Goal: Navigation & Orientation: Find specific page/section

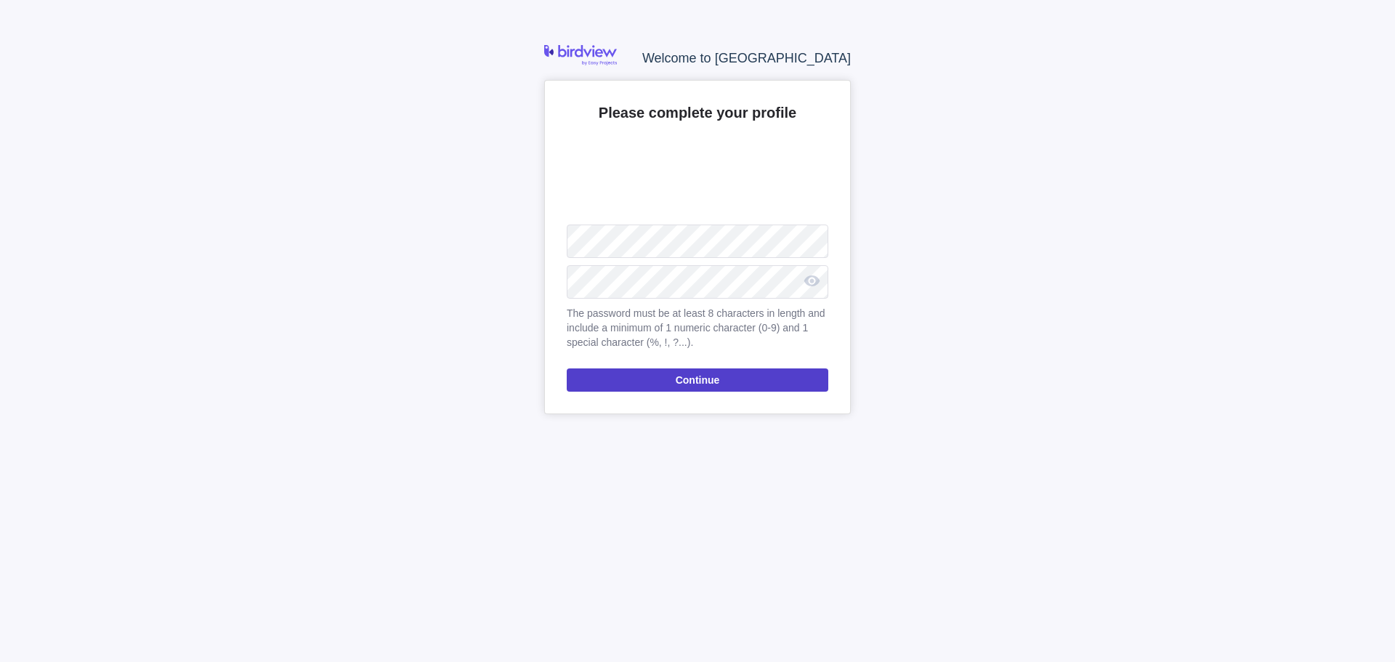
click at [679, 374] on span "Continue" at bounding box center [698, 379] width 44 height 17
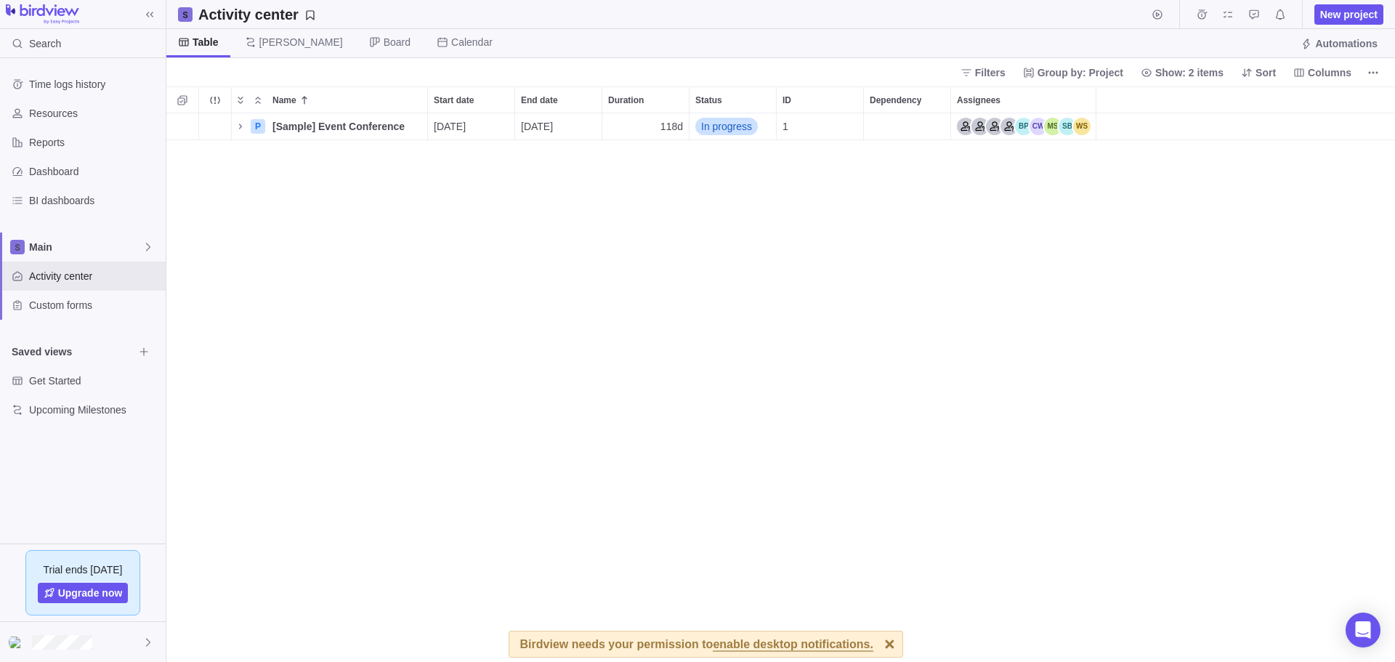
scroll to position [536, 1216]
click at [408, 554] on div "2 P [Sample] Event Conference Details [DATE] [DATE] 118d In progress 1" at bounding box center [780, 387] width 1229 height 549
click at [877, 647] on div at bounding box center [889, 643] width 25 height 25
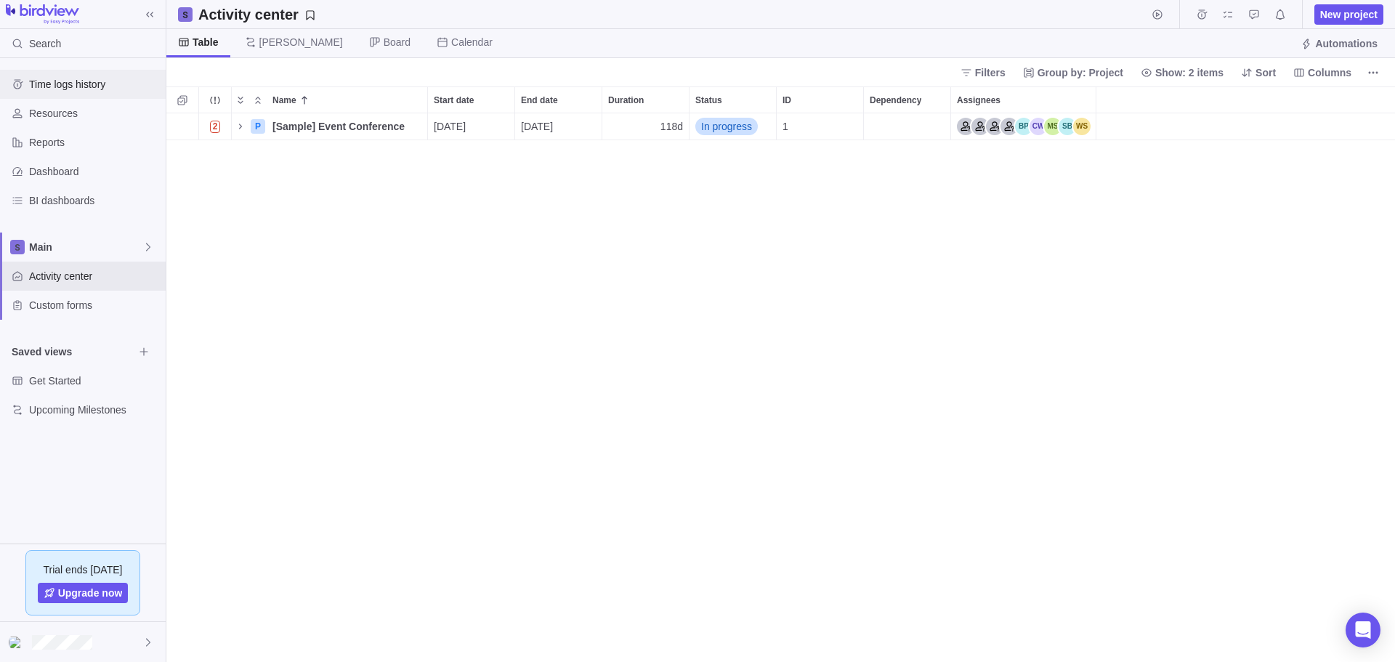
click at [81, 80] on span "Time logs history" at bounding box center [94, 84] width 131 height 15
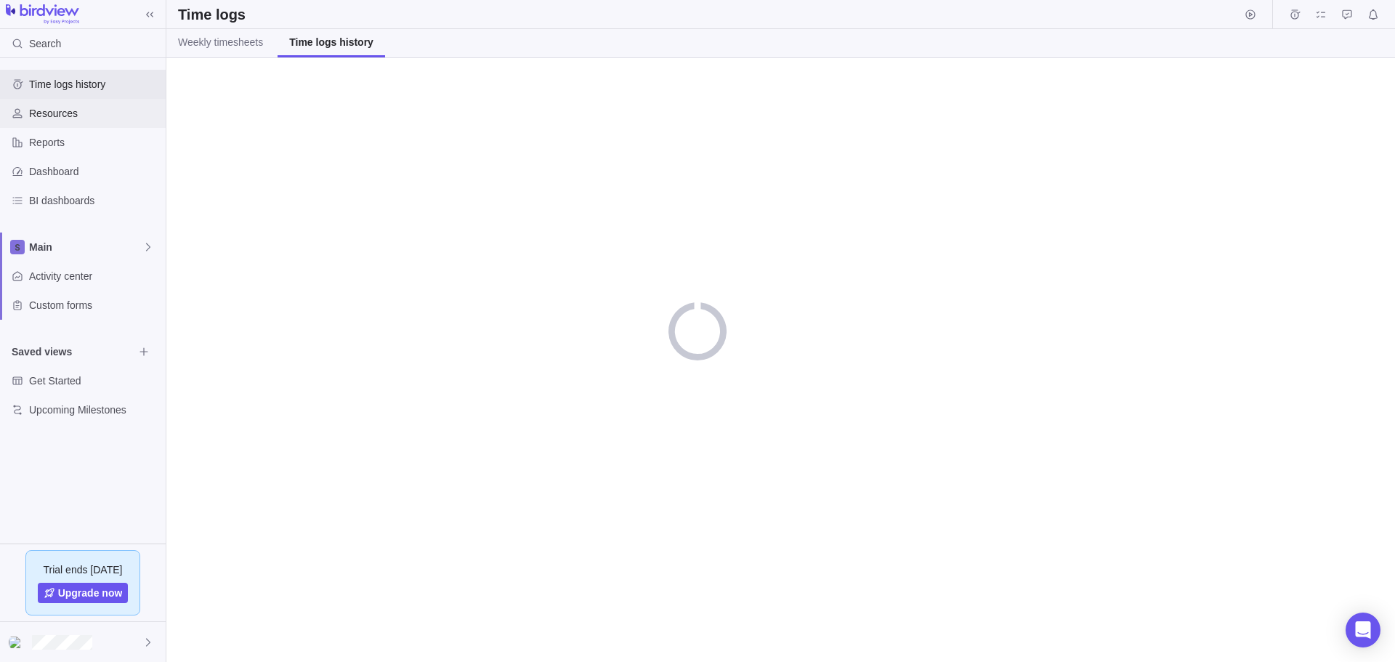
click at [76, 105] on div "Resources" at bounding box center [83, 113] width 166 height 29
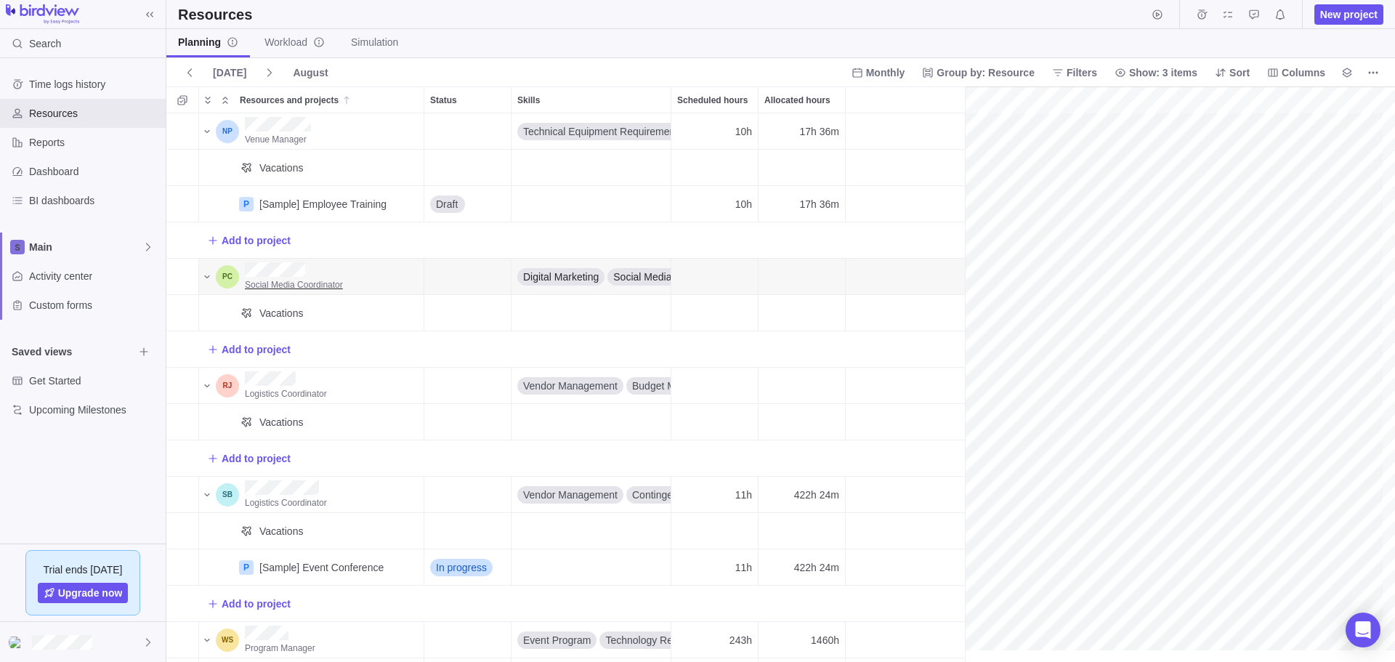
click at [322, 287] on span "Social Media Coordinator" at bounding box center [294, 285] width 98 height 10
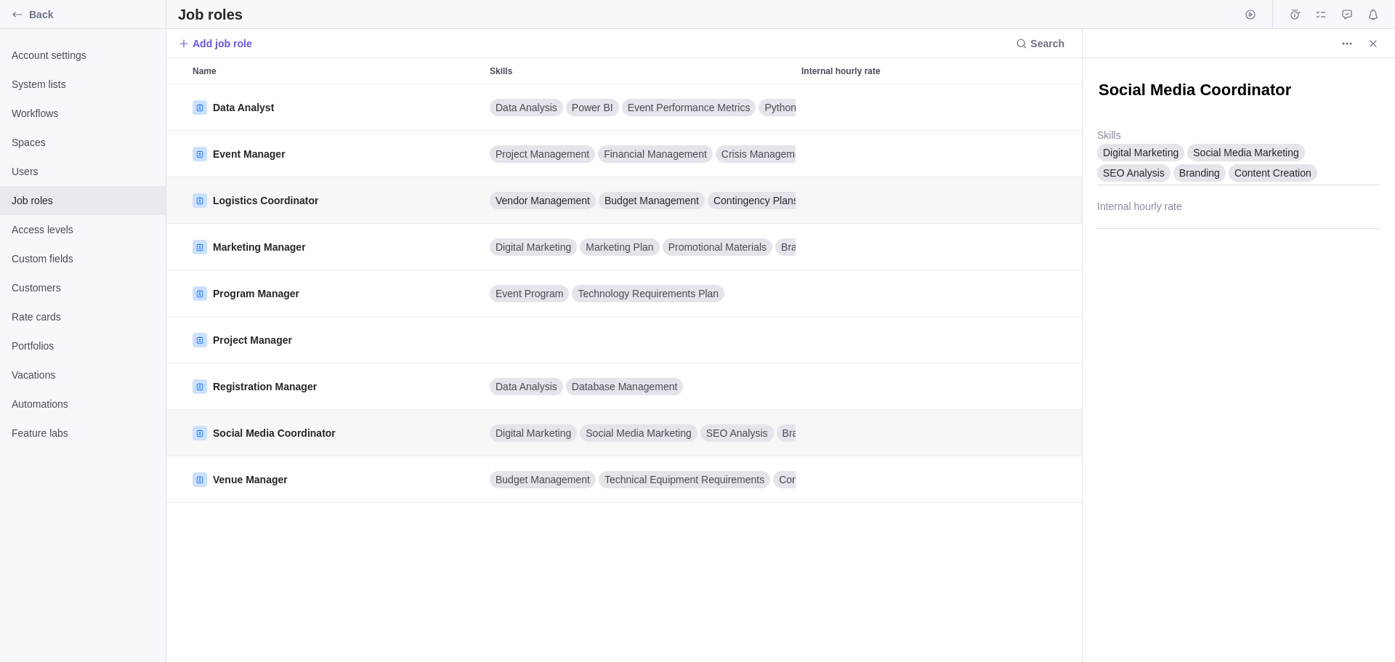
scroll to position [565, 903]
type textarea "x"
click at [47, 47] on div "Account settings" at bounding box center [83, 55] width 166 height 29
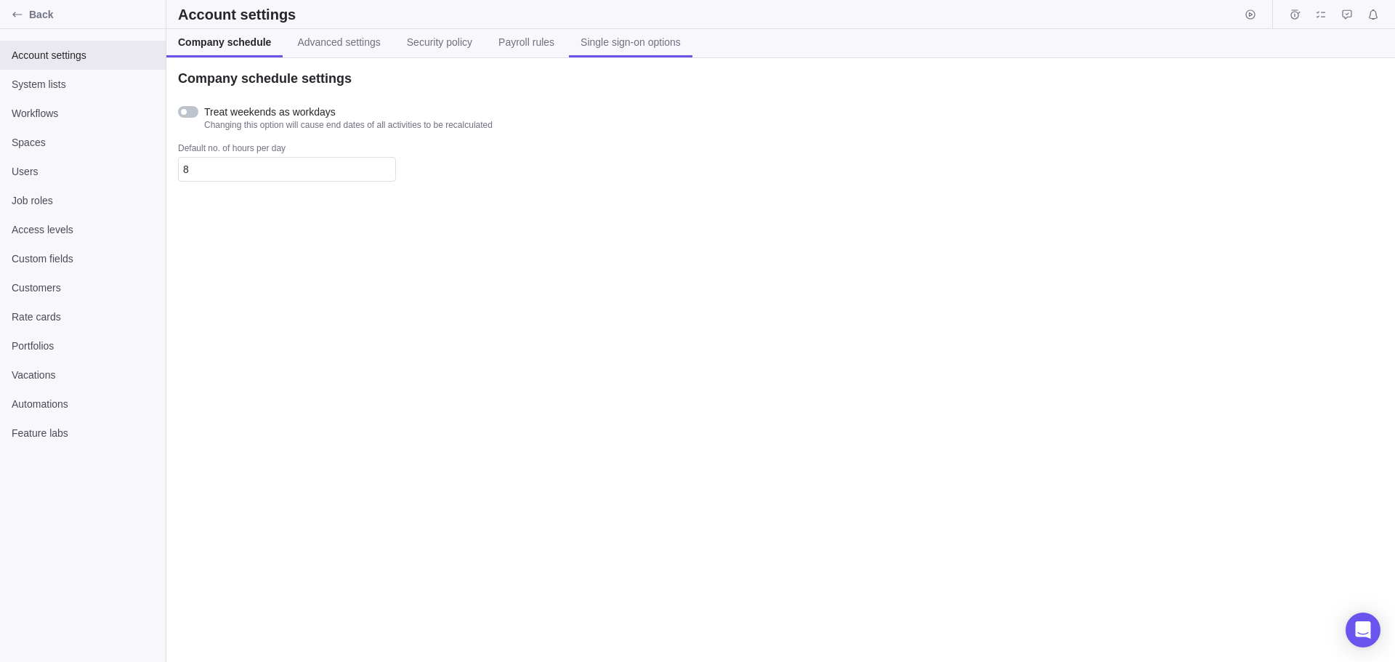
click at [585, 47] on span "Single sign-on options" at bounding box center [631, 42] width 100 height 15
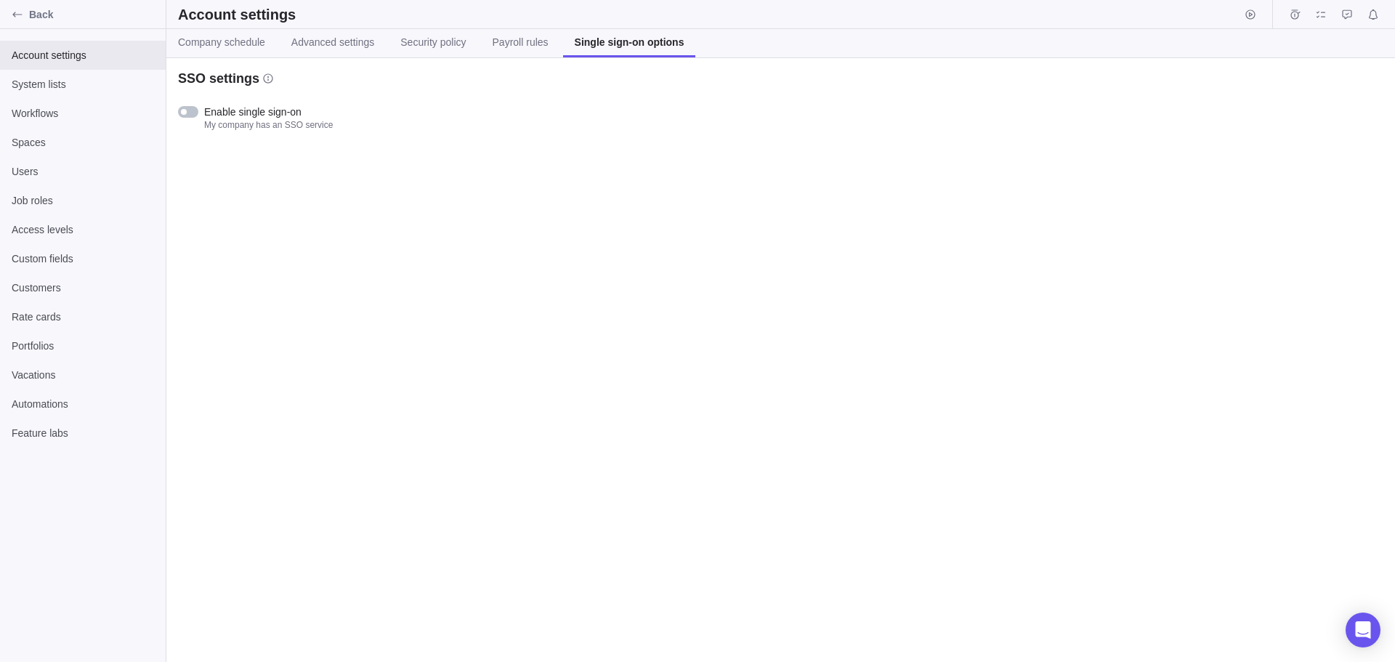
click at [506, 26] on div "Account settings" at bounding box center [780, 14] width 1229 height 29
click at [493, 43] on span "Payroll rules" at bounding box center [521, 42] width 56 height 15
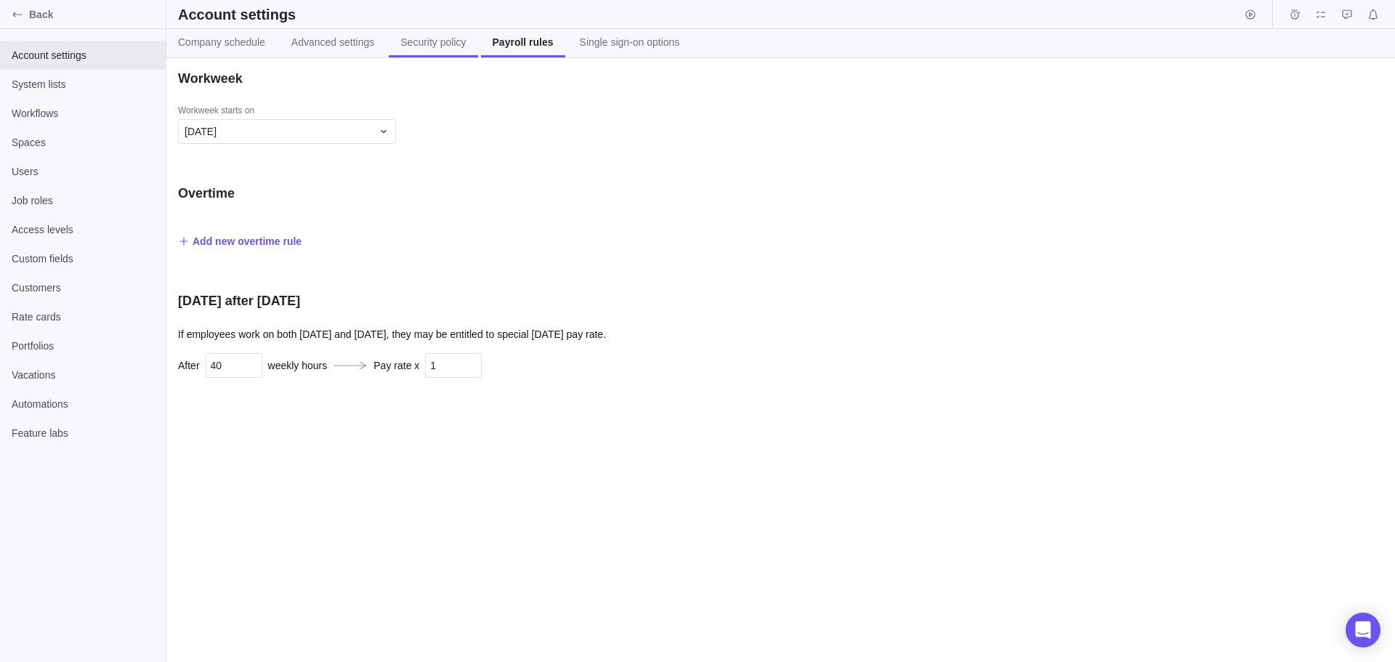
click at [431, 40] on span "Security policy" at bounding box center [432, 42] width 65 height 15
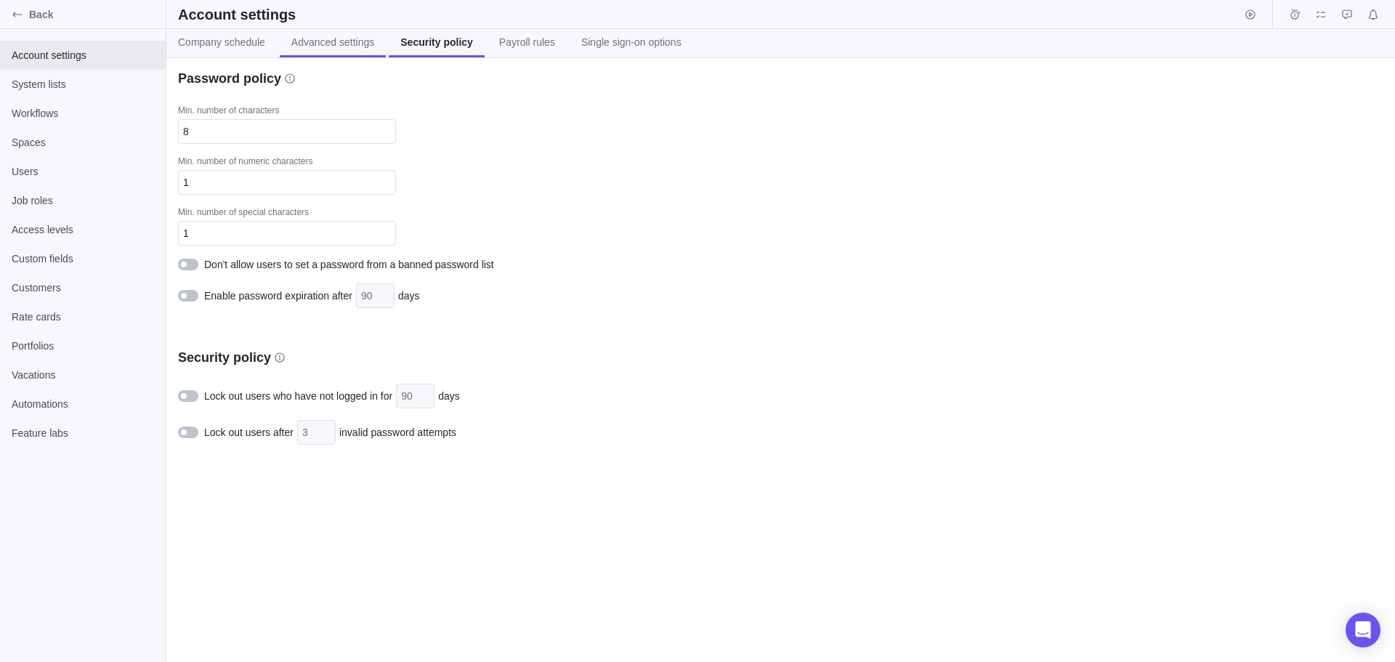
click at [323, 39] on span "Advanced settings" at bounding box center [332, 42] width 83 height 15
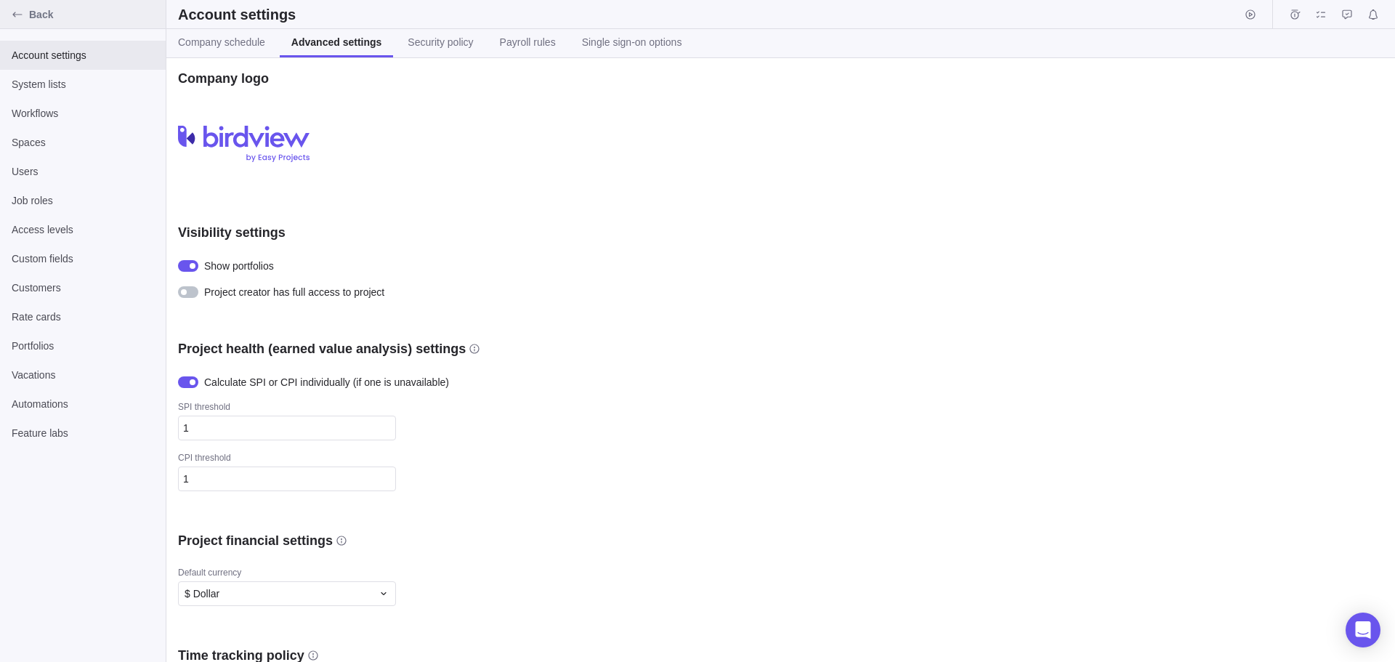
click at [44, 12] on span "Back" at bounding box center [94, 14] width 131 height 15
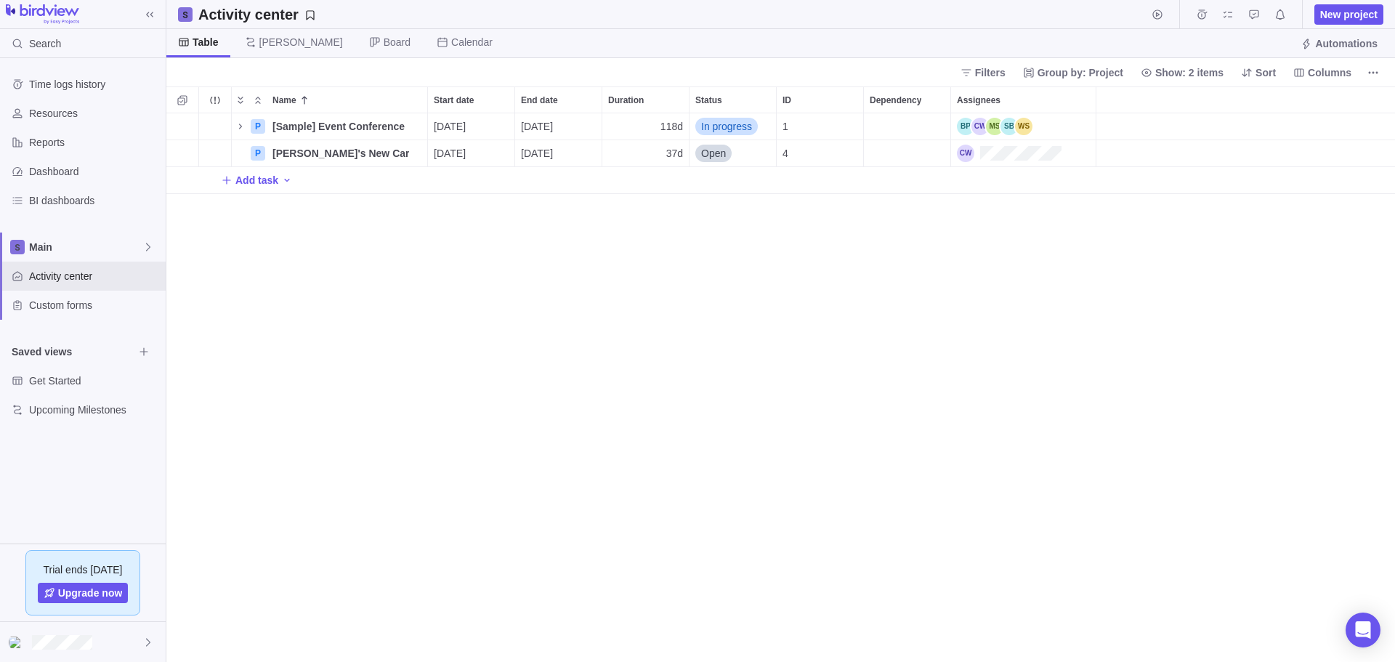
scroll to position [13, 13]
click at [101, 92] on div "Time logs history" at bounding box center [83, 84] width 166 height 29
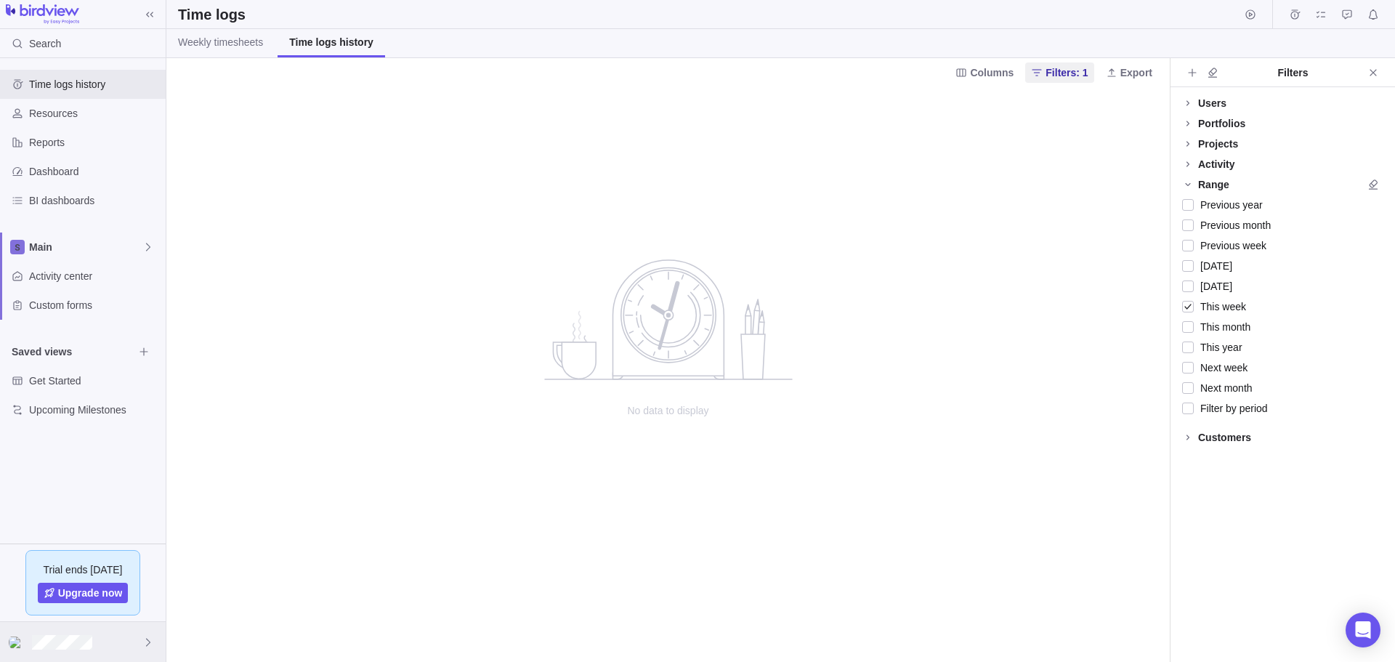
click at [123, 637] on div at bounding box center [83, 642] width 166 height 40
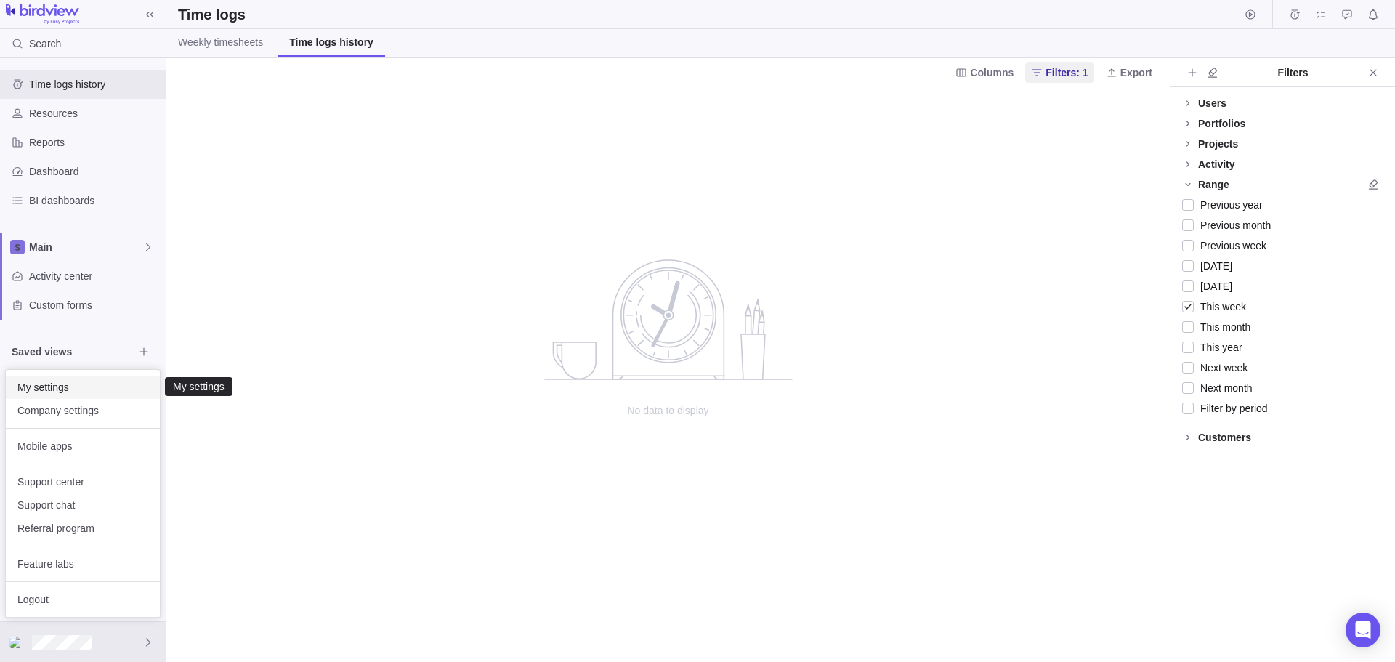
click at [97, 393] on span "My settings" at bounding box center [82, 387] width 131 height 15
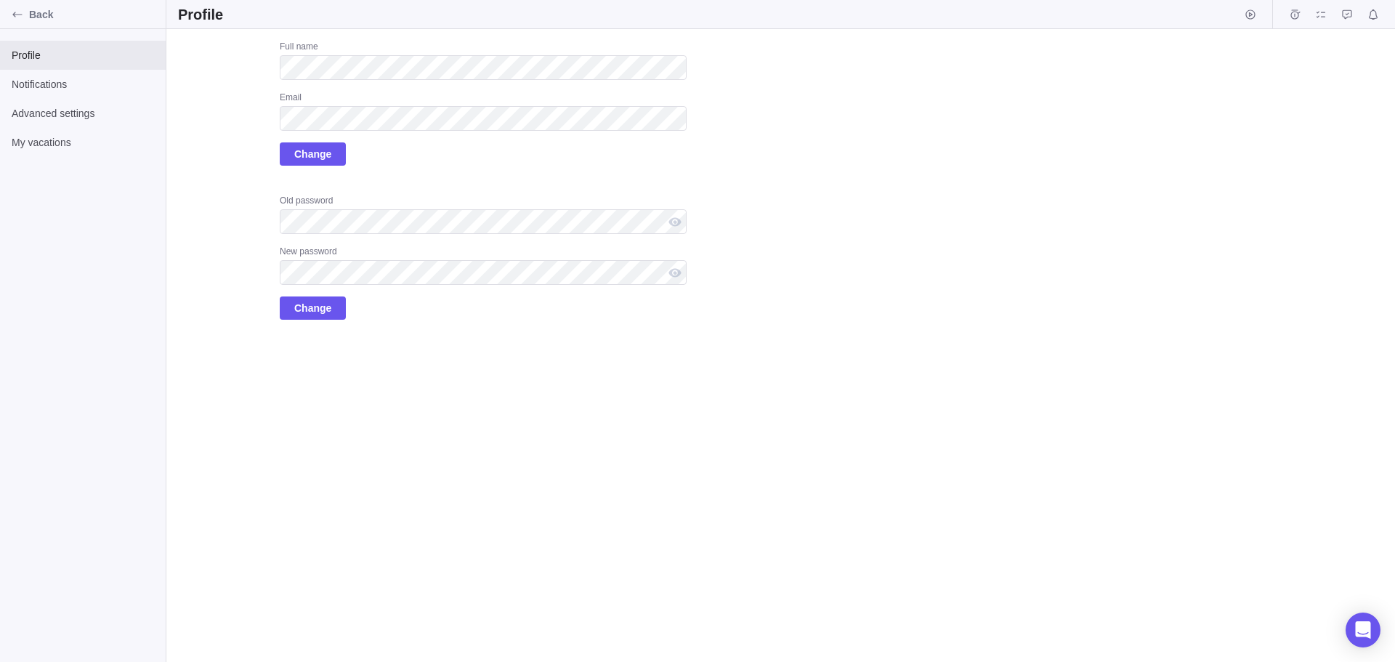
click at [501, 177] on div "Full name Email Change Old password New password Change" at bounding box center [483, 180] width 407 height 279
click at [52, 12] on span "Back" at bounding box center [94, 14] width 131 height 15
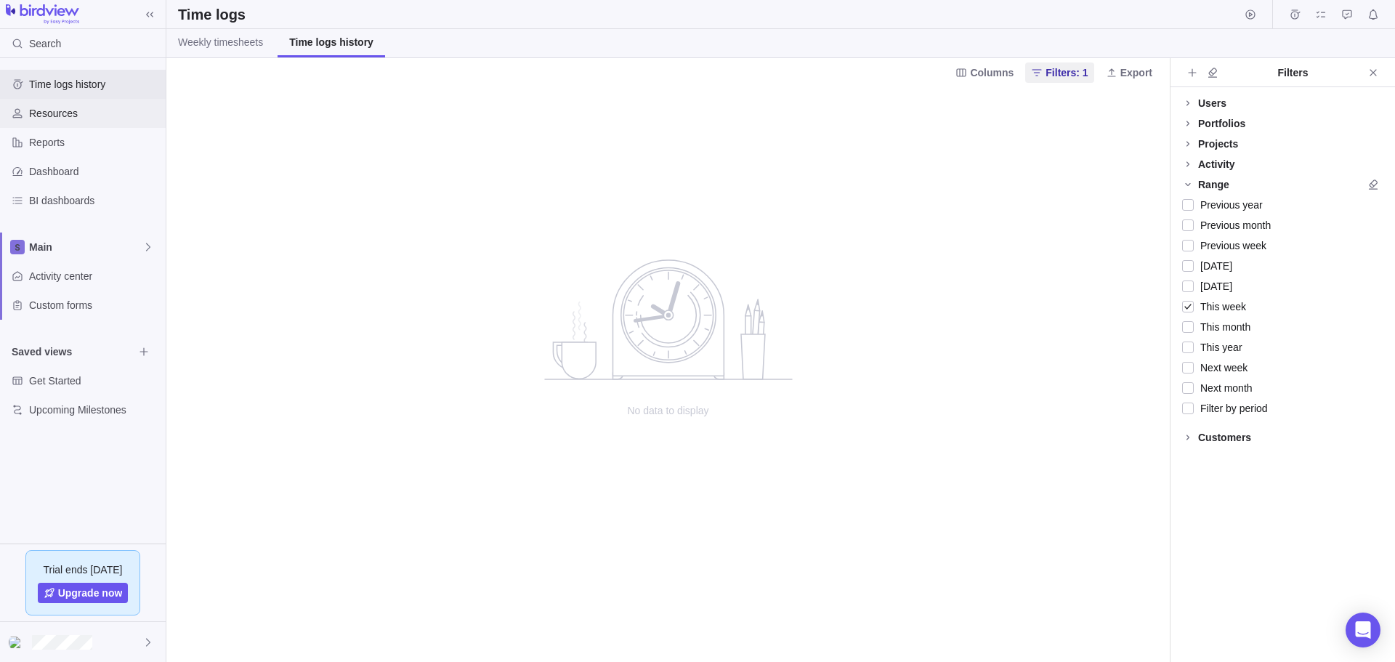
click at [94, 116] on span "Resources" at bounding box center [94, 113] width 131 height 15
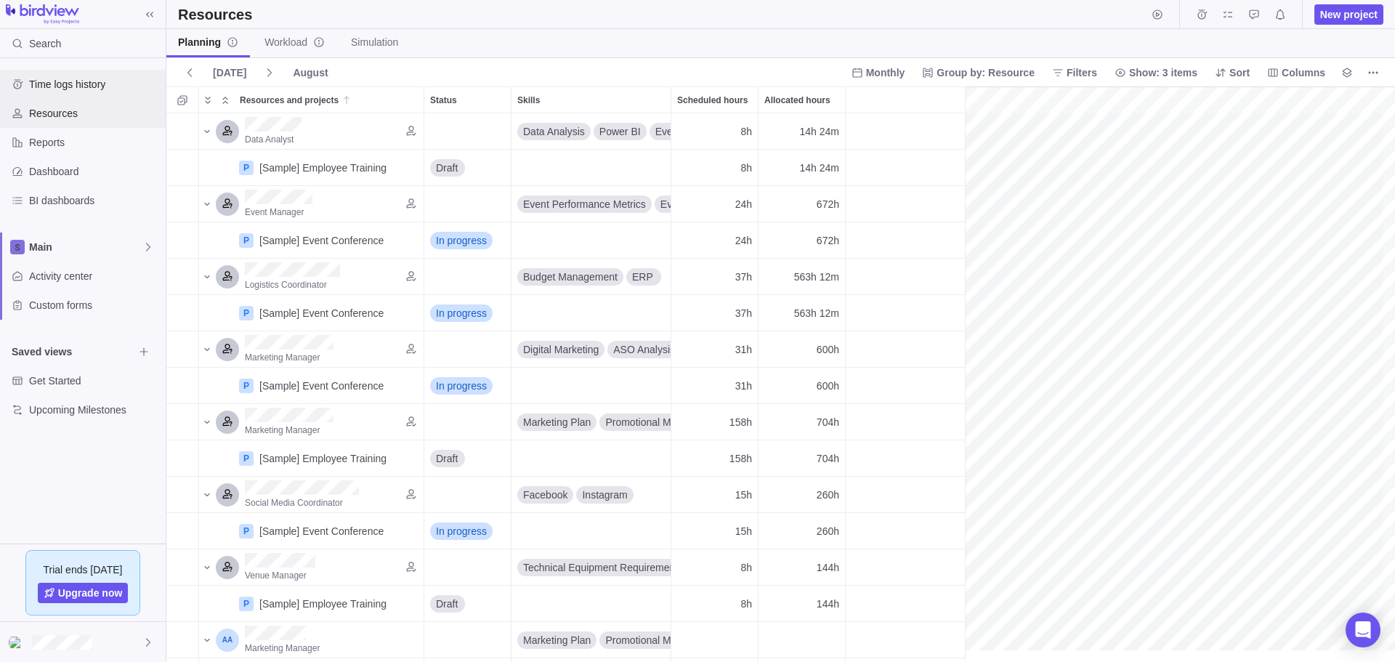
scroll to position [0, 223]
click at [68, 140] on span "Reports" at bounding box center [94, 142] width 131 height 15
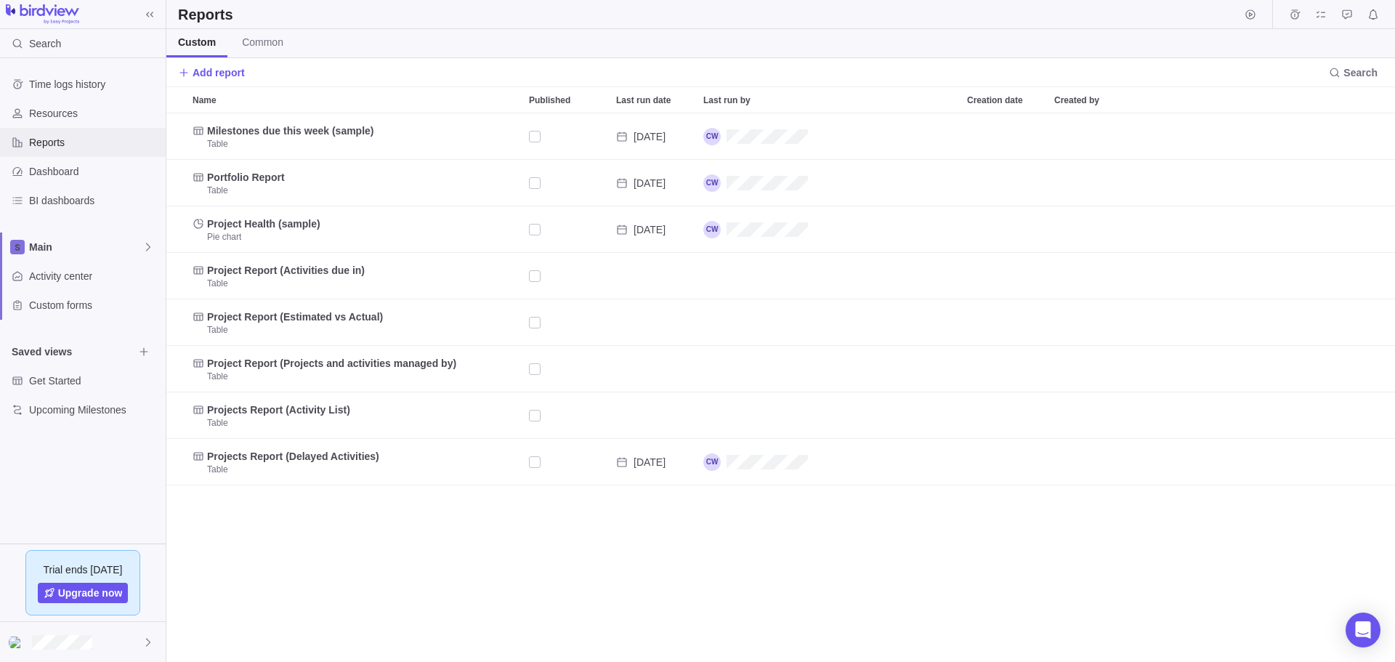
scroll to position [536, 1216]
